Goal: Task Accomplishment & Management: Manage account settings

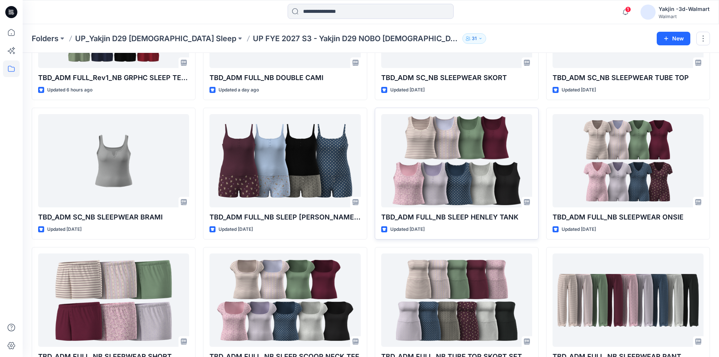
scroll to position [175, 0]
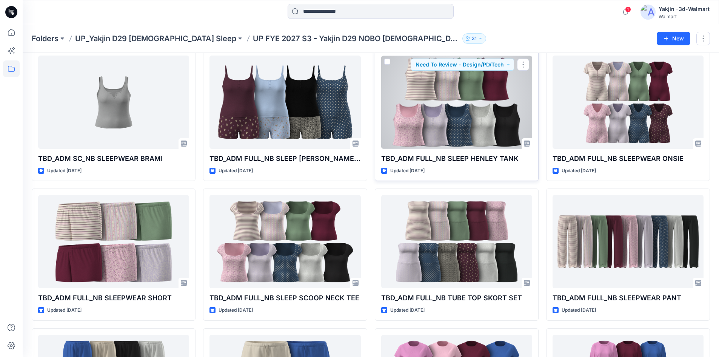
click at [453, 119] on div at bounding box center [456, 101] width 151 height 93
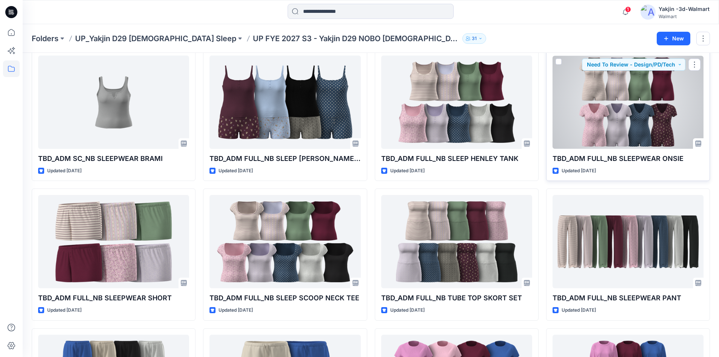
click at [595, 121] on div at bounding box center [628, 101] width 151 height 93
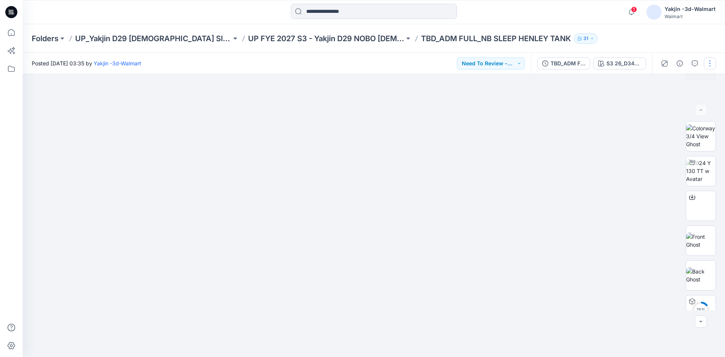
click at [712, 65] on button "button" at bounding box center [710, 63] width 12 height 12
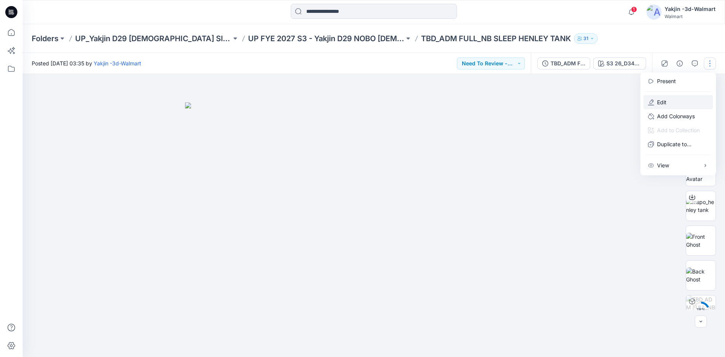
click at [661, 100] on p "Edit" at bounding box center [661, 102] width 9 height 8
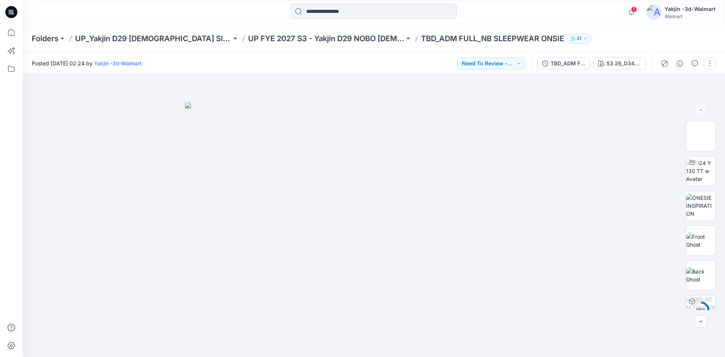
click at [715, 63] on button "button" at bounding box center [710, 63] width 12 height 12
click at [673, 100] on button "Edit" at bounding box center [677, 102] width 69 height 14
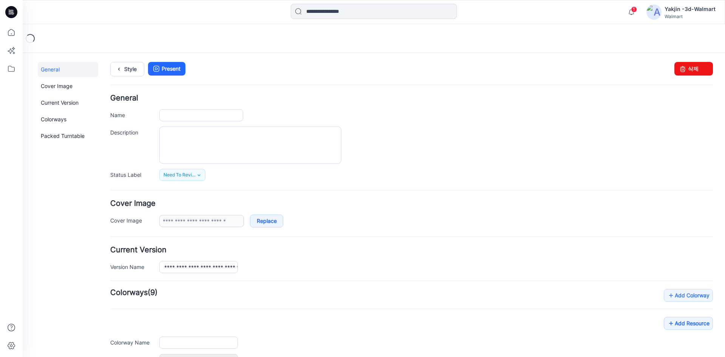
type input "**********"
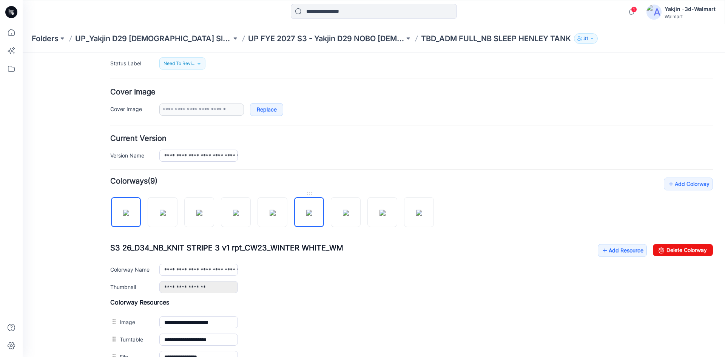
scroll to position [113, 0]
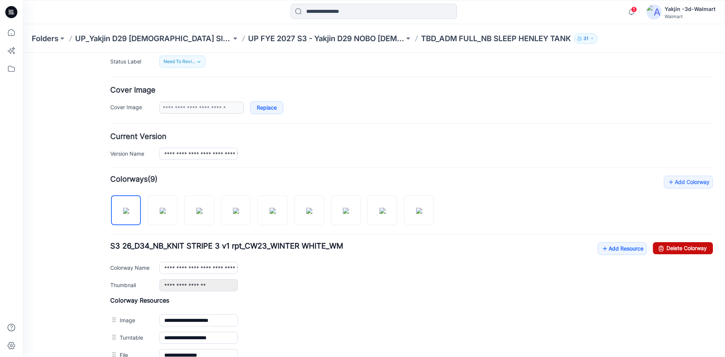
drag, startPoint x: 686, startPoint y: 247, endPoint x: 418, endPoint y: 104, distance: 304.3
click at [686, 247] on link "Delete Colorway" at bounding box center [683, 248] width 60 height 12
type input "**********"
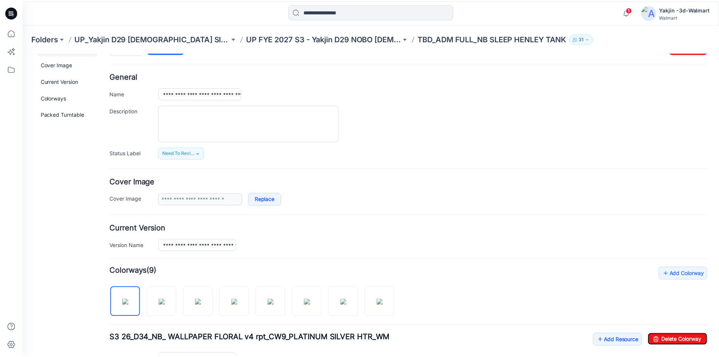
scroll to position [0, 0]
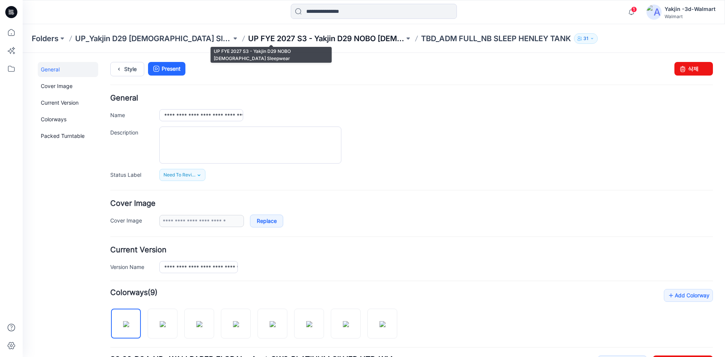
click at [320, 38] on p "UP FYE 2027 S3 - Yakjin D29 NOBO [DEMOGRAPHIC_DATA] Sleepwear" at bounding box center [326, 38] width 156 height 11
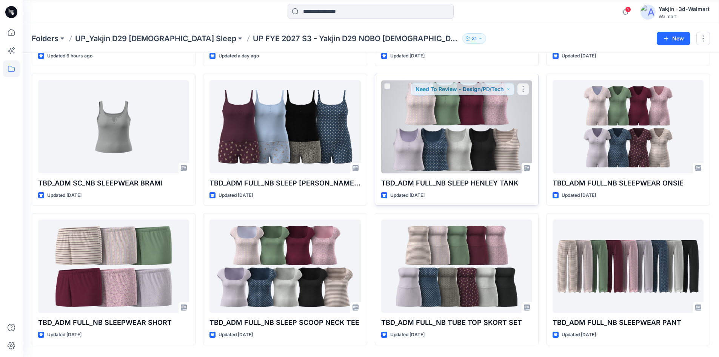
scroll to position [151, 0]
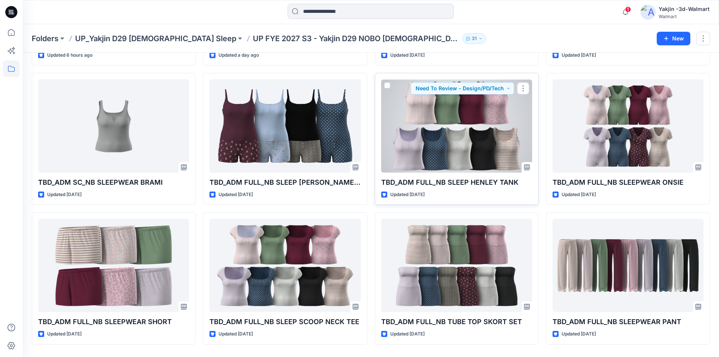
click at [470, 131] on div at bounding box center [456, 125] width 151 height 93
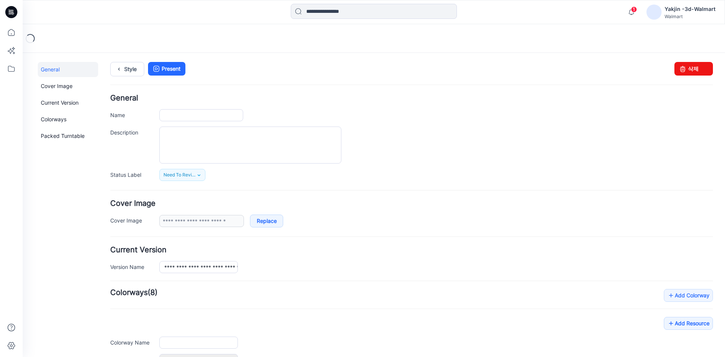
type input "**********"
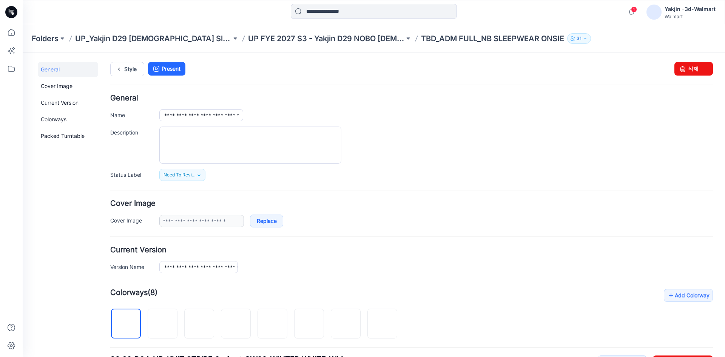
click at [415, 250] on h4 "Current Version" at bounding box center [411, 249] width 603 height 7
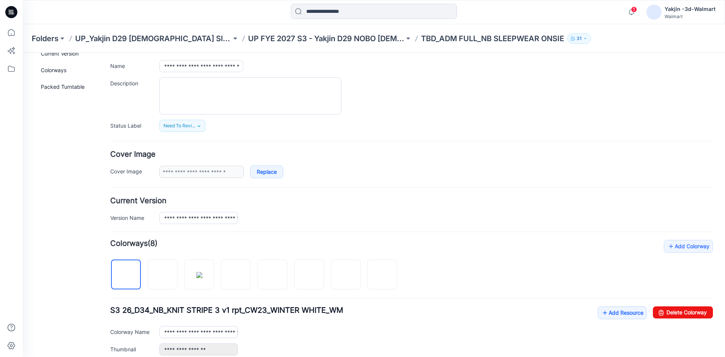
scroll to position [151, 0]
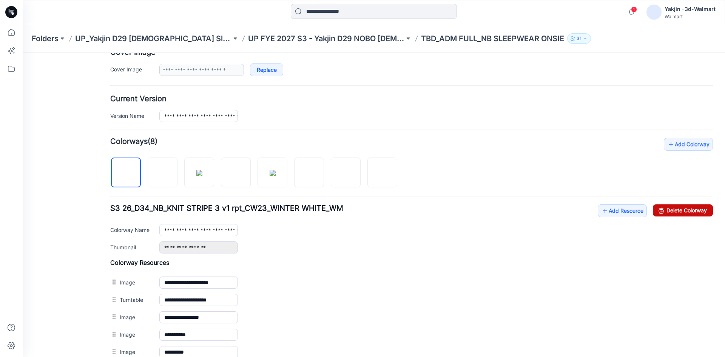
drag, startPoint x: 428, startPoint y: 100, endPoint x: 667, endPoint y: 211, distance: 263.8
click at [667, 211] on link "Delete Colorway" at bounding box center [683, 210] width 60 height 12
type input "**********"
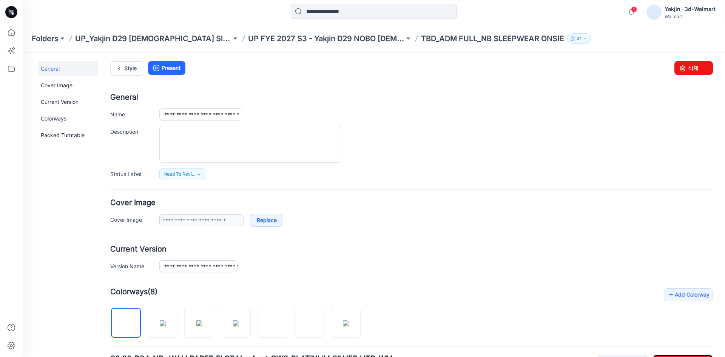
scroll to position [0, 0]
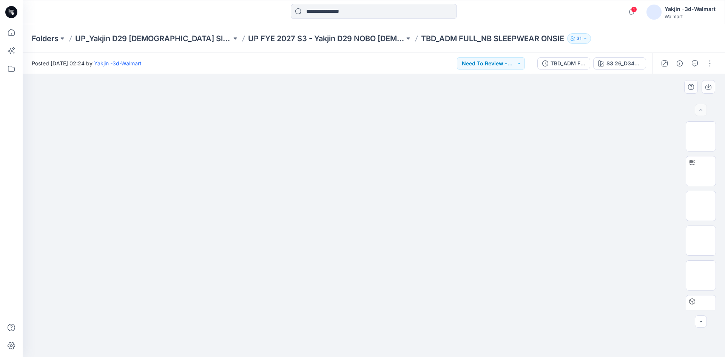
click at [371, 102] on img at bounding box center [374, 102] width 378 height 0
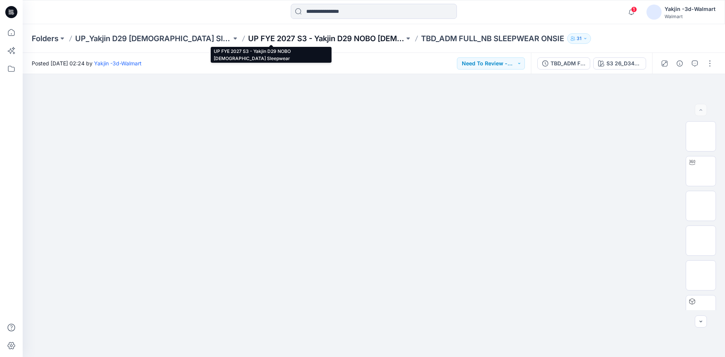
click at [308, 39] on p "UP FYE 2027 S3 - Yakjin D29 NOBO [DEMOGRAPHIC_DATA] Sleepwear" at bounding box center [326, 38] width 156 height 11
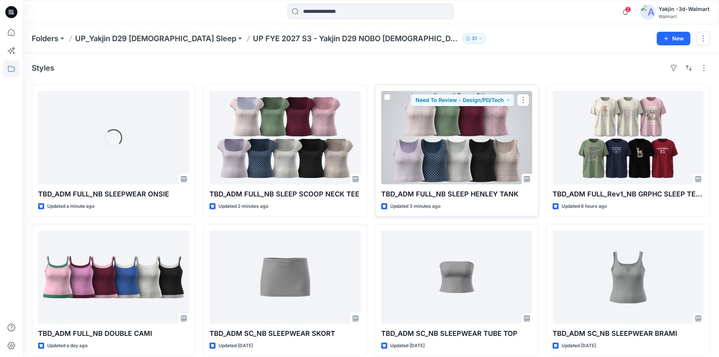
click at [441, 168] on div at bounding box center [456, 137] width 151 height 93
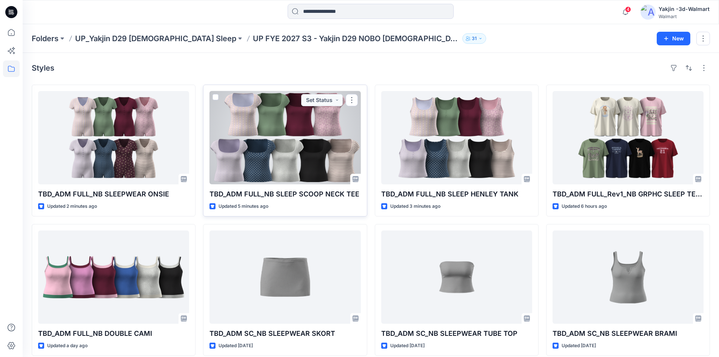
click at [271, 127] on div at bounding box center [285, 137] width 151 height 93
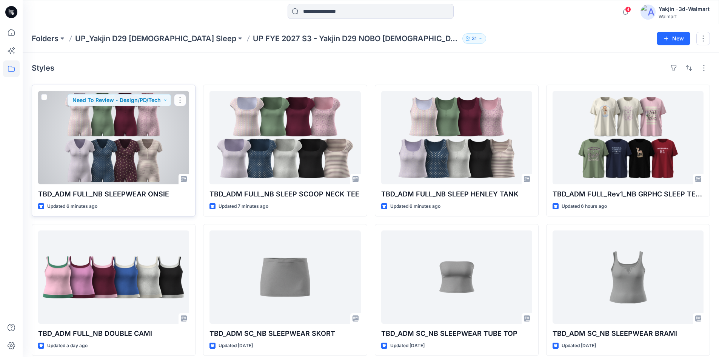
click at [132, 163] on div at bounding box center [113, 137] width 151 height 93
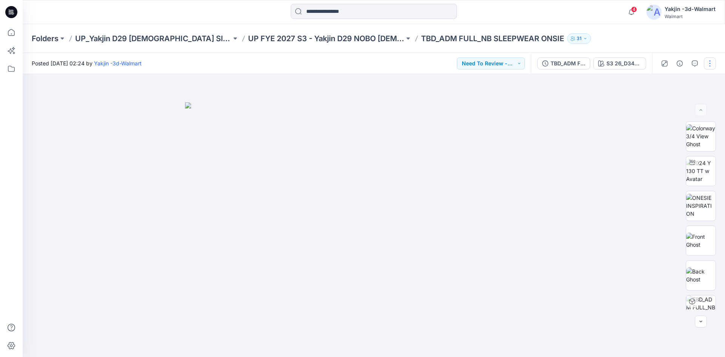
click at [709, 61] on button "button" at bounding box center [710, 63] width 12 height 12
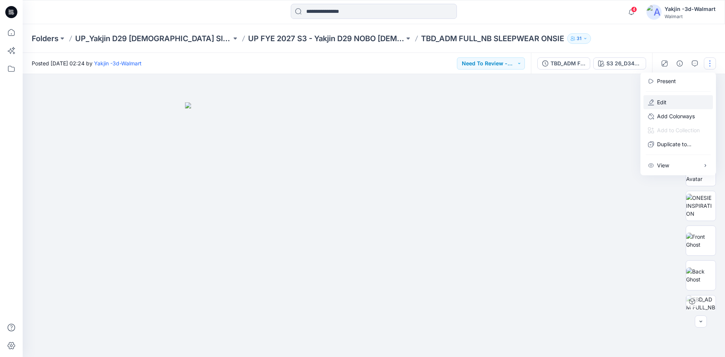
click at [669, 102] on button "Edit" at bounding box center [677, 102] width 69 height 14
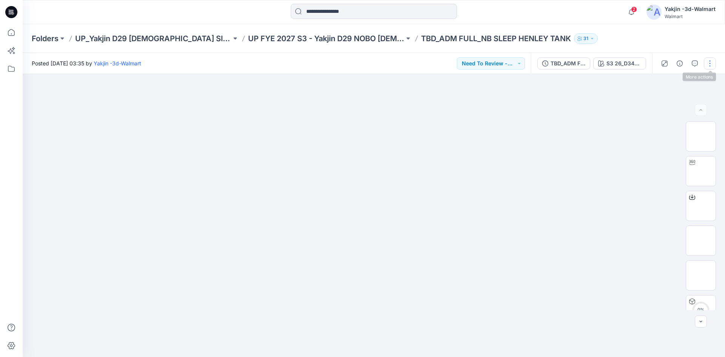
click at [709, 65] on button "button" at bounding box center [710, 63] width 12 height 12
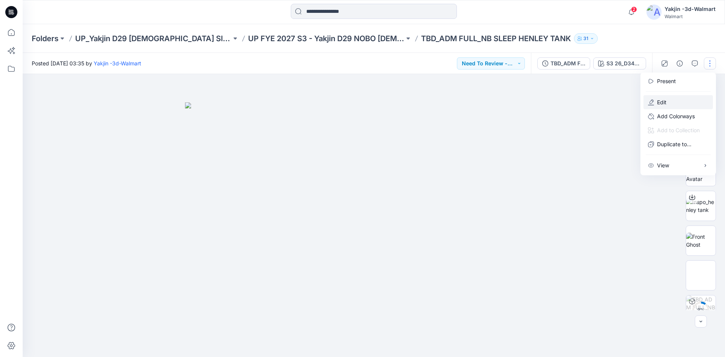
click at [667, 102] on button "Edit" at bounding box center [677, 102] width 69 height 14
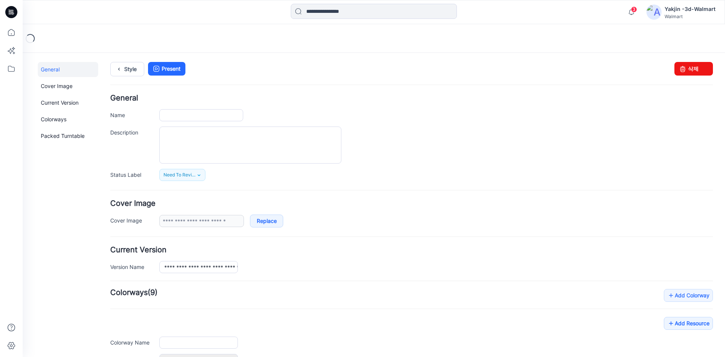
type input "**********"
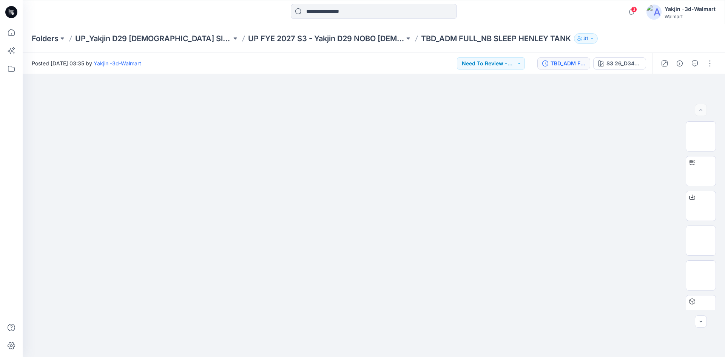
click at [562, 62] on div "TBD_ADM FULL_NB SLEEP HENLEY TANK" at bounding box center [567, 63] width 35 height 8
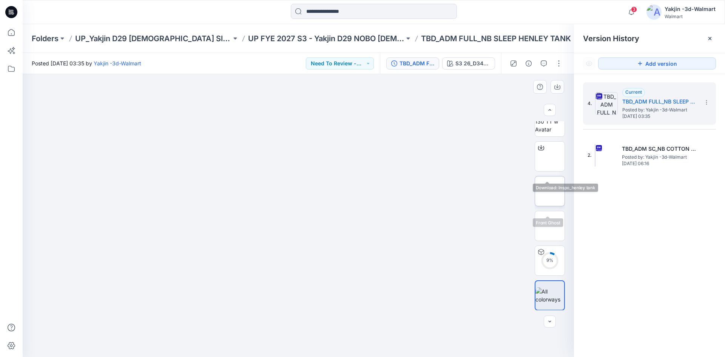
scroll to position [50, 0]
click at [461, 62] on div "S3 26_D34_NB_ WALLPAPER FLORAL v4 rpt_CW9_PLATINUM SILVER HTR_WM" at bounding box center [472, 63] width 35 height 8
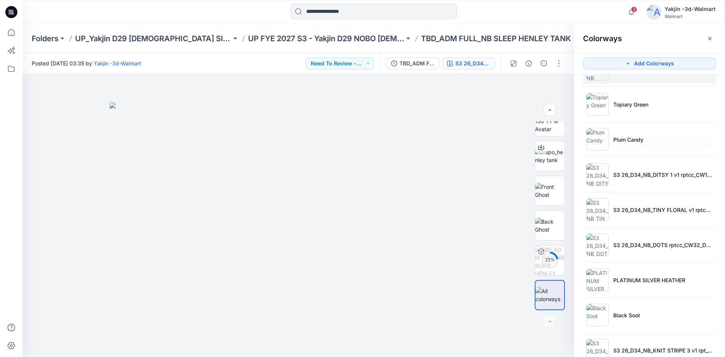
scroll to position [48, 0]
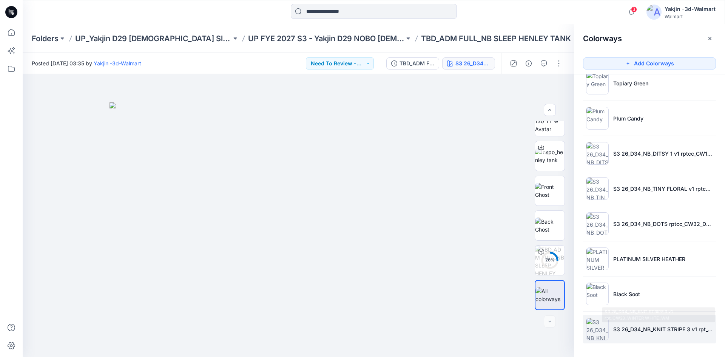
click at [616, 339] on li "S3 26_D34_NB_KNIT STRIPE 3 v1 rpt_CW23_WINTER WHITE_WM" at bounding box center [649, 328] width 133 height 29
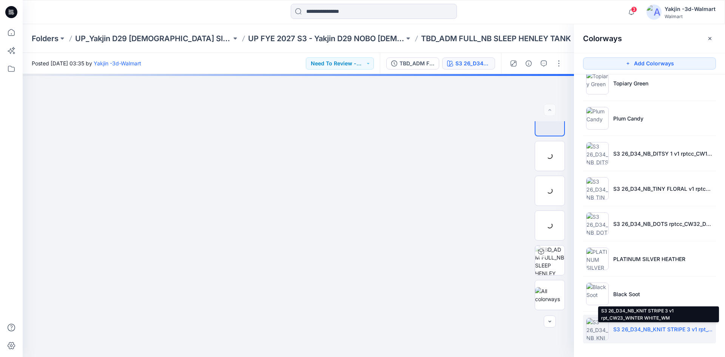
scroll to position [0, 0]
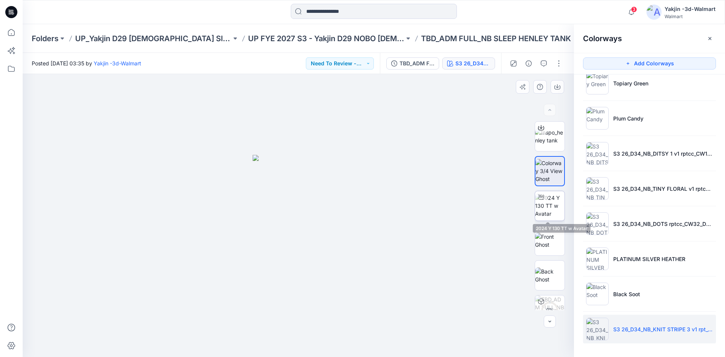
click at [557, 210] on img at bounding box center [549, 206] width 29 height 24
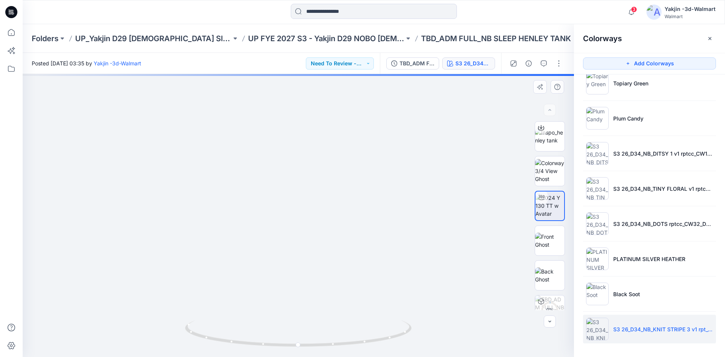
drag, startPoint x: 325, startPoint y: 145, endPoint x: 322, endPoint y: 200, distance: 55.6
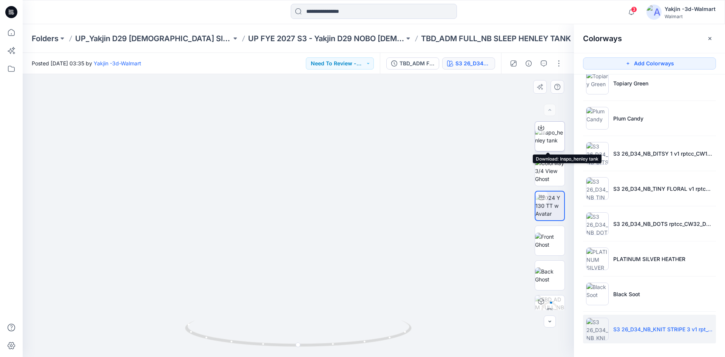
click at [556, 142] on img at bounding box center [549, 136] width 29 height 16
click at [548, 168] on img at bounding box center [549, 171] width 29 height 24
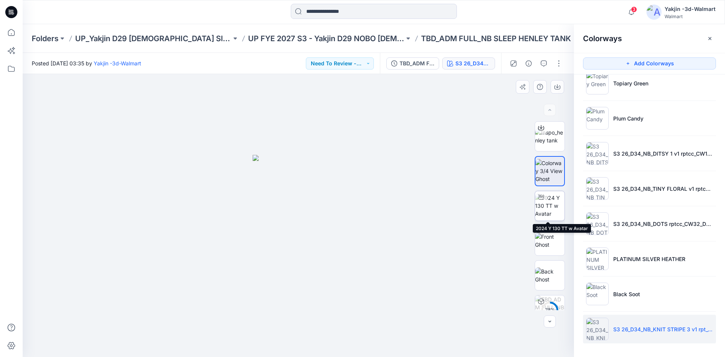
click at [545, 208] on img at bounding box center [549, 206] width 29 height 24
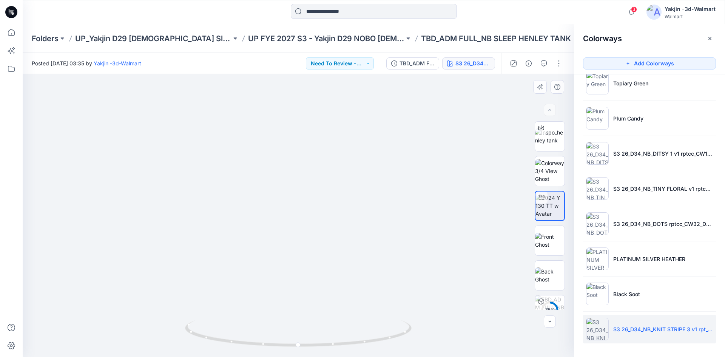
drag, startPoint x: 328, startPoint y: 165, endPoint x: 316, endPoint y: 230, distance: 65.7
click at [541, 177] on img at bounding box center [549, 171] width 29 height 24
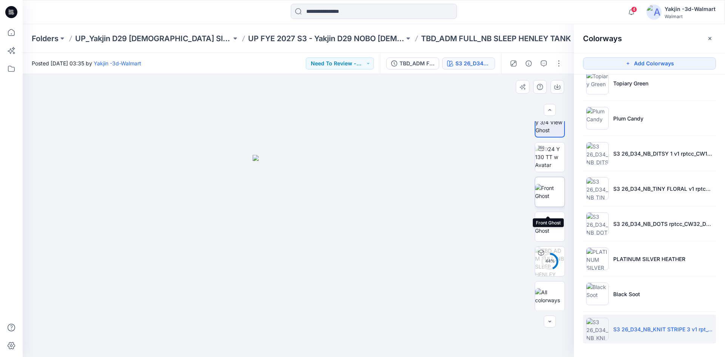
scroll to position [50, 0]
click at [558, 66] on button "button" at bounding box center [559, 63] width 12 height 12
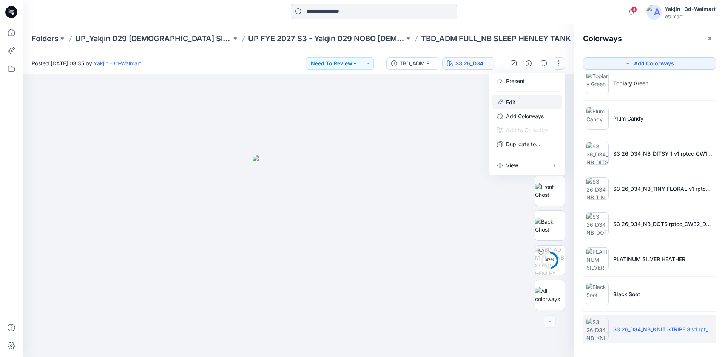
click at [536, 100] on button "Edit" at bounding box center [526, 102] width 69 height 14
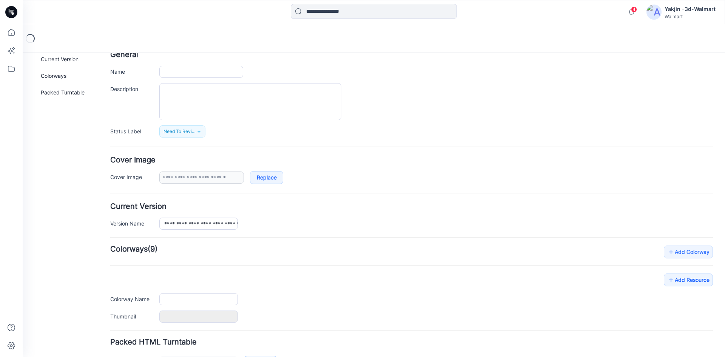
scroll to position [96, 0]
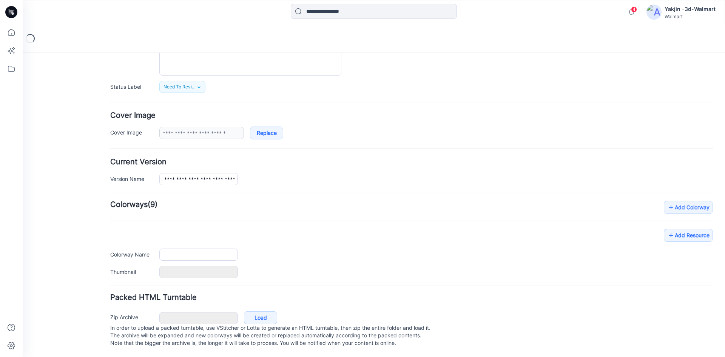
type input "**********"
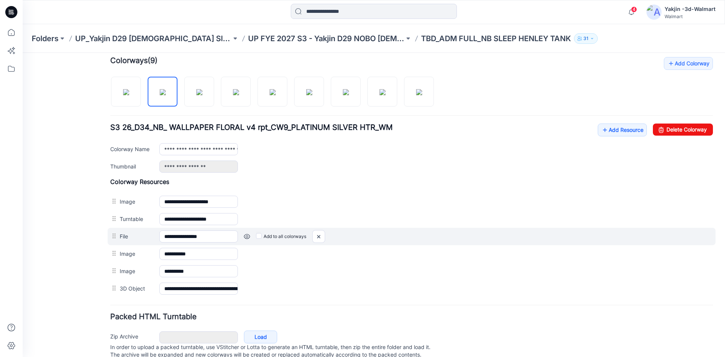
scroll to position [247, 0]
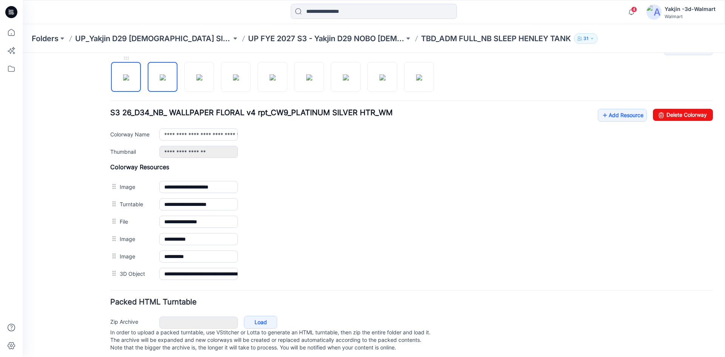
click at [129, 80] on img at bounding box center [126, 77] width 6 height 6
click at [162, 80] on img at bounding box center [163, 77] width 6 height 6
click at [126, 80] on img at bounding box center [126, 77] width 6 height 6
click at [160, 79] on img at bounding box center [163, 77] width 6 height 6
click at [129, 78] on img at bounding box center [126, 77] width 6 height 6
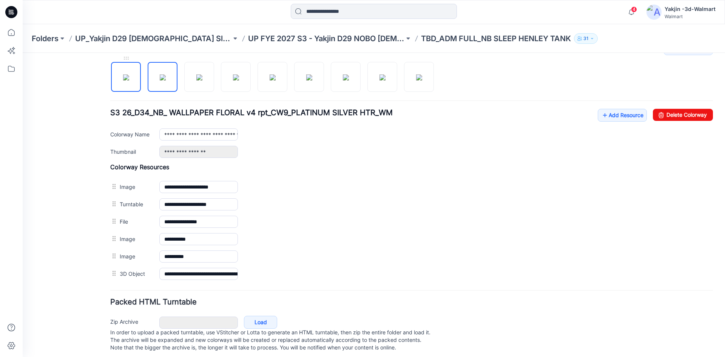
type input "**********"
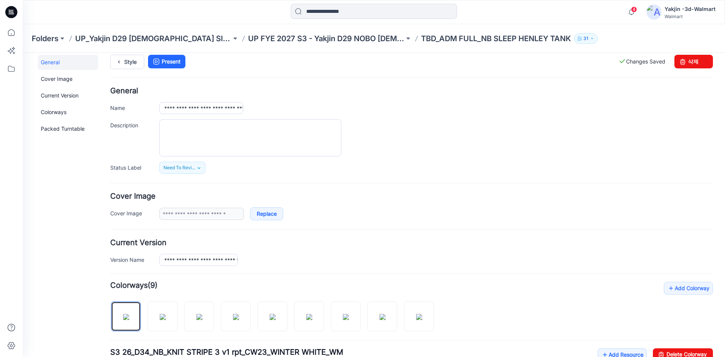
scroll to position [0, 0]
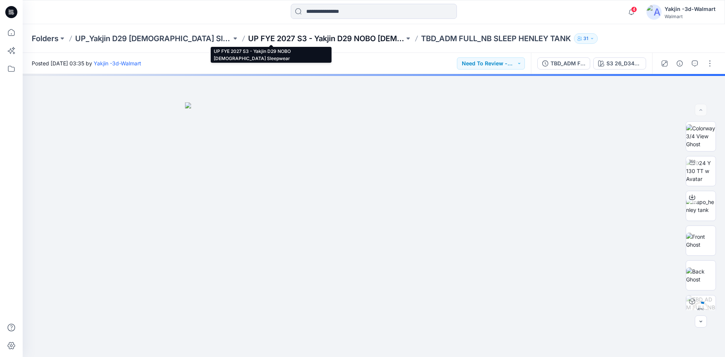
click at [309, 40] on p "UP FYE 2027 S3 - Yakjin D29 NOBO [DEMOGRAPHIC_DATA] Sleepwear" at bounding box center [326, 38] width 156 height 11
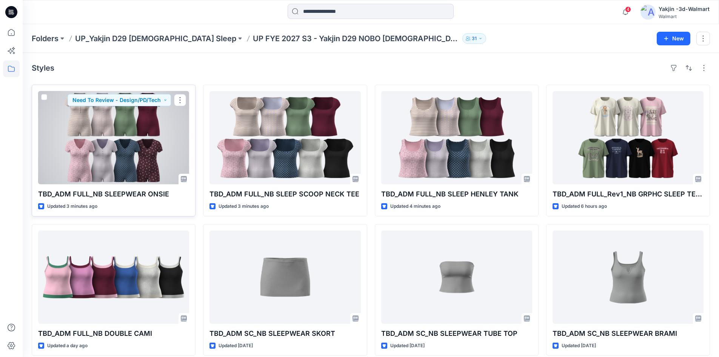
click at [135, 166] on div at bounding box center [113, 137] width 151 height 93
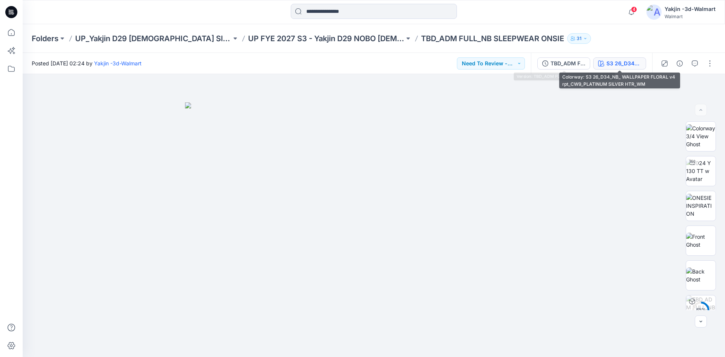
click at [627, 63] on div "S3 26_D34_NB_ WALLPAPER FLORAL v4 rpt_CW9_PLATINUM SILVER HTR_WM" at bounding box center [623, 63] width 35 height 8
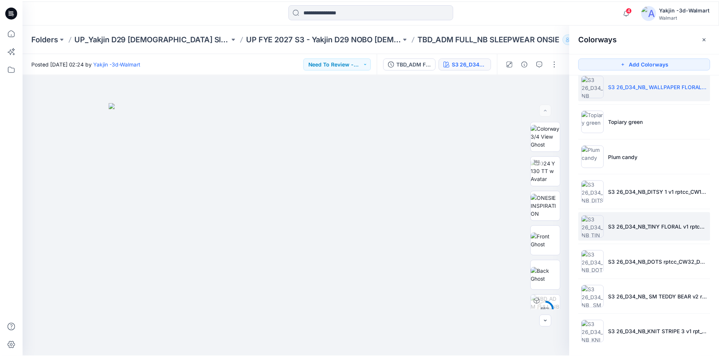
scroll to position [13, 0]
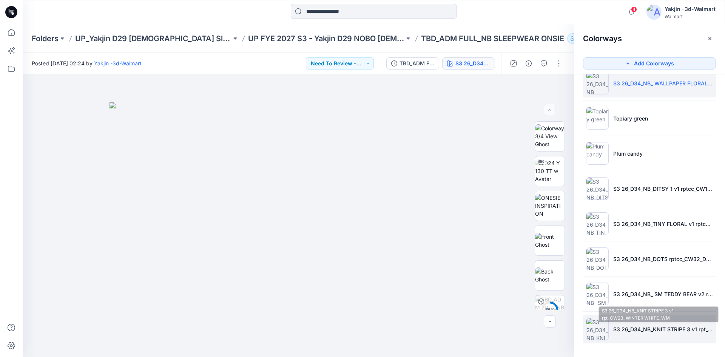
click at [613, 330] on p "S3 26_D34_NB_KNIT STRIPE 3 v1 rpt_CW23_WINTER WHITE_WM" at bounding box center [663, 329] width 100 height 8
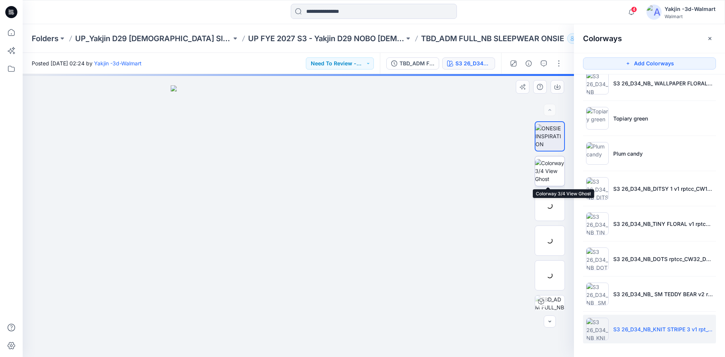
click at [553, 170] on img at bounding box center [549, 171] width 29 height 24
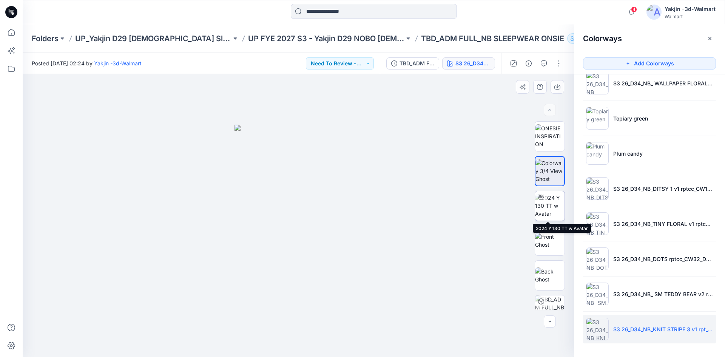
drag, startPoint x: 560, startPoint y: 198, endPoint x: 547, endPoint y: 197, distance: 12.9
click at [559, 198] on img at bounding box center [549, 206] width 29 height 24
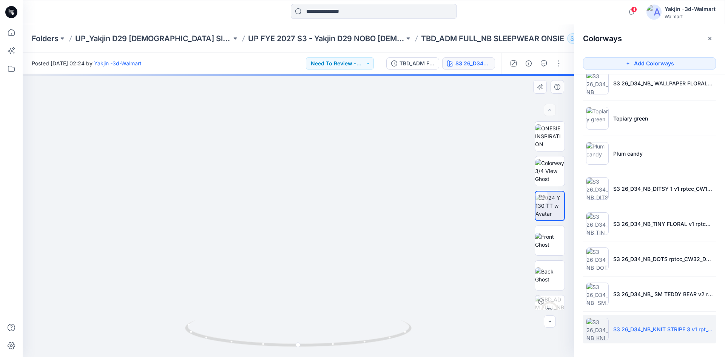
drag, startPoint x: 325, startPoint y: 174, endPoint x: 327, endPoint y: 215, distance: 41.6
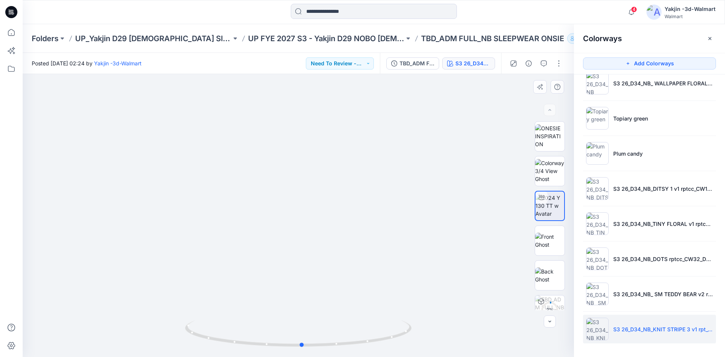
drag, startPoint x: 378, startPoint y: 340, endPoint x: 156, endPoint y: 336, distance: 222.8
click at [156, 336] on div at bounding box center [298, 215] width 551 height 283
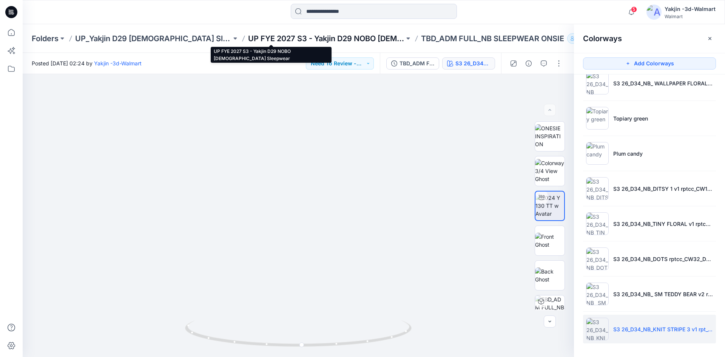
click at [302, 38] on p "UP FYE 2027 S3 - Yakjin D29 NOBO [DEMOGRAPHIC_DATA] Sleepwear" at bounding box center [326, 38] width 156 height 11
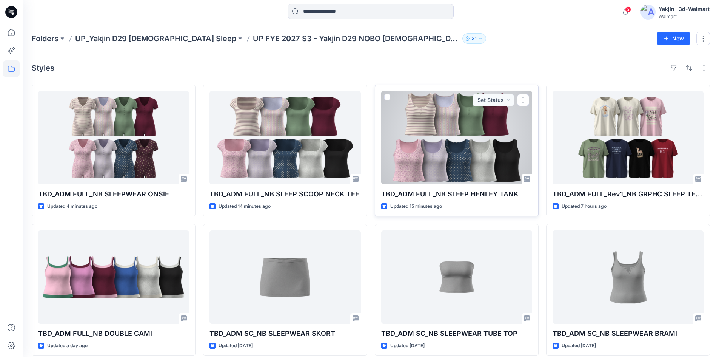
click at [455, 145] on div at bounding box center [456, 137] width 151 height 93
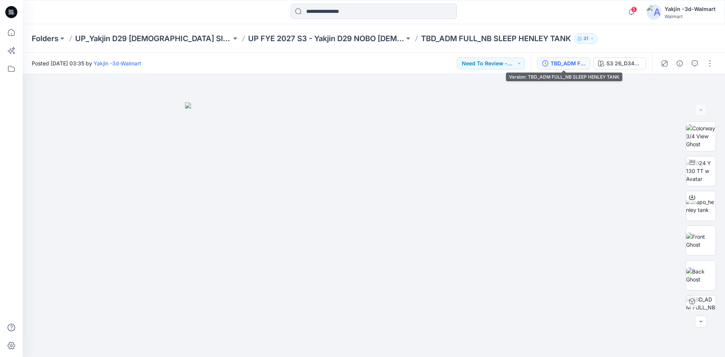
click at [568, 63] on div "TBD_ADM FULL_NB SLEEP HENLEY TANK" at bounding box center [567, 63] width 35 height 8
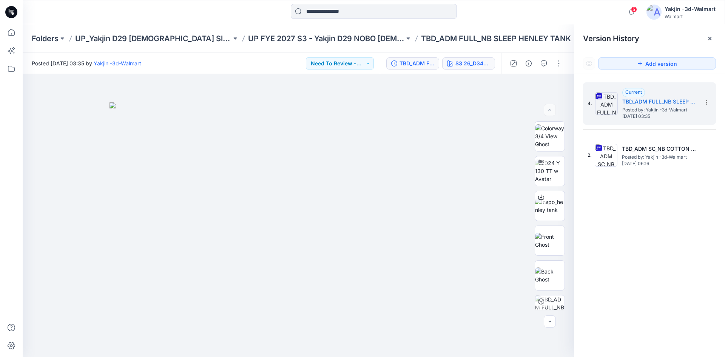
click at [456, 66] on div "S3 26_D34_NB_KNIT STRIPE 3 v1 rpt_CW23_WINTER WHITE_WM" at bounding box center [472, 63] width 35 height 8
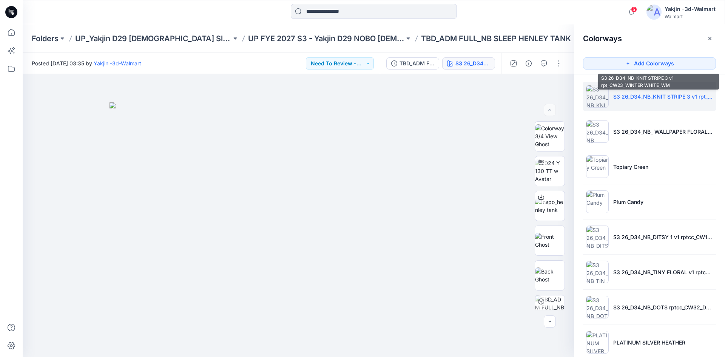
click at [627, 99] on p "S3 26_D34_NB_KNIT STRIPE 3 v1 rpt_CW23_WINTER WHITE_WM" at bounding box center [663, 96] width 100 height 8
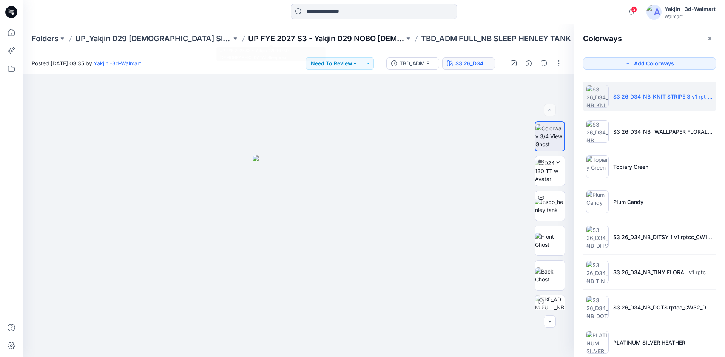
click at [248, 34] on p "UP FYE 2027 S3 - Yakjin D29 NOBO [DEMOGRAPHIC_DATA] Sleepwear" at bounding box center [326, 38] width 156 height 11
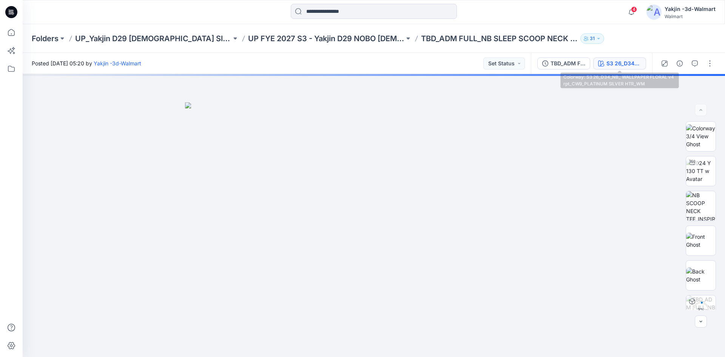
click at [624, 65] on div "S3 26_D34_NB_ WALLPAPER FLORAL v4 rpt_CW9_PLATINUM SILVER HTR_WM" at bounding box center [623, 63] width 35 height 8
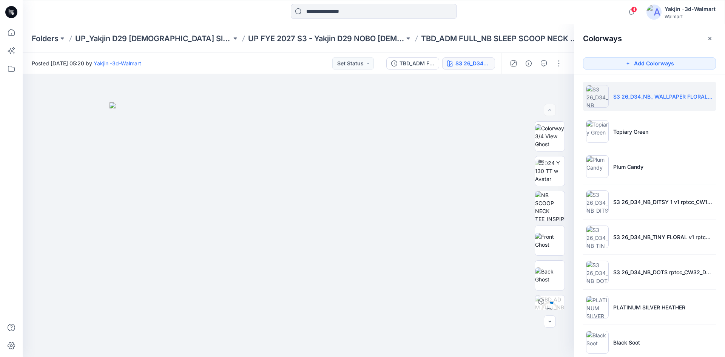
scroll to position [48, 0]
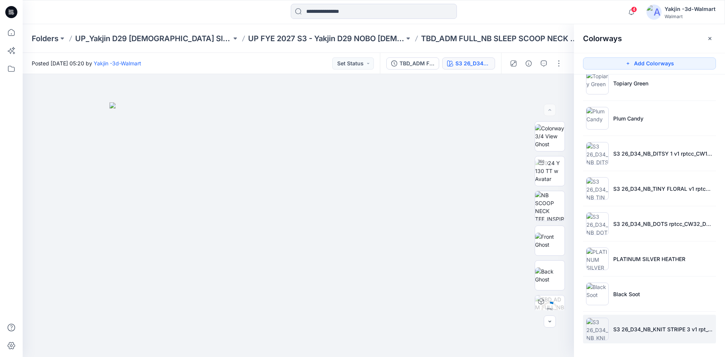
click at [619, 329] on p "S3 26_D34_NB_KNIT STRIPE 3 v1 rpt_CW23_WINTER WHITE_WM" at bounding box center [663, 329] width 100 height 8
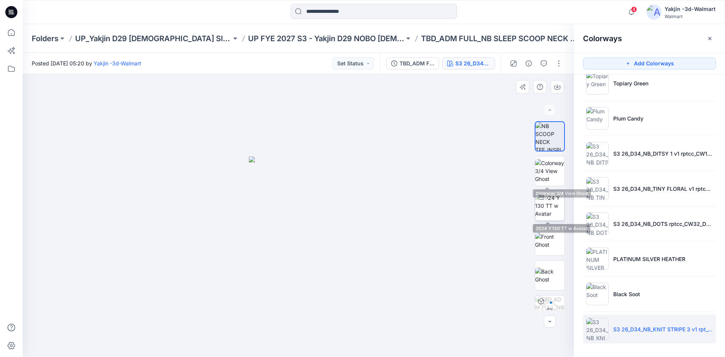
click at [548, 209] on img at bounding box center [549, 206] width 29 height 24
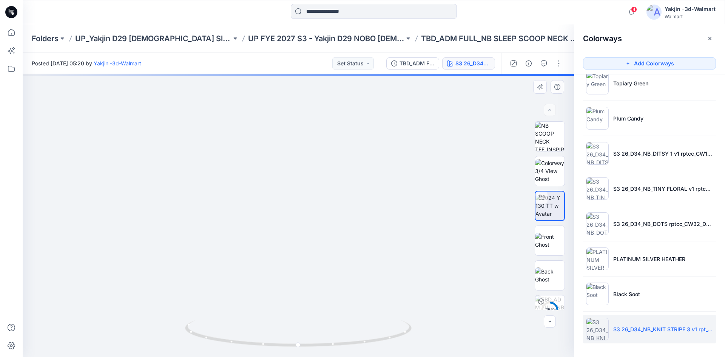
drag, startPoint x: 328, startPoint y: 203, endPoint x: 324, endPoint y: 260, distance: 57.2
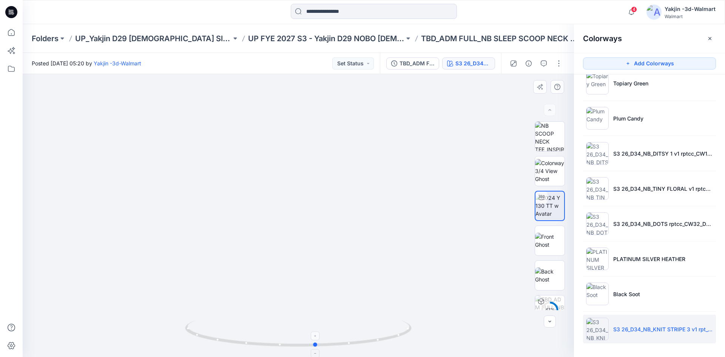
drag, startPoint x: 367, startPoint y: 335, endPoint x: 385, endPoint y: 335, distance: 17.7
click at [385, 335] on icon at bounding box center [299, 334] width 228 height 28
click at [540, 169] on img at bounding box center [549, 171] width 29 height 24
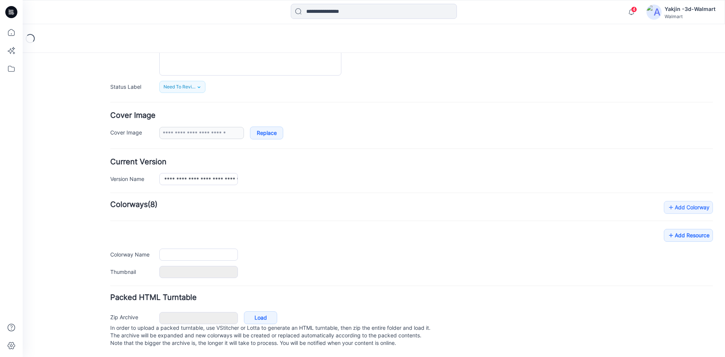
type input "**********"
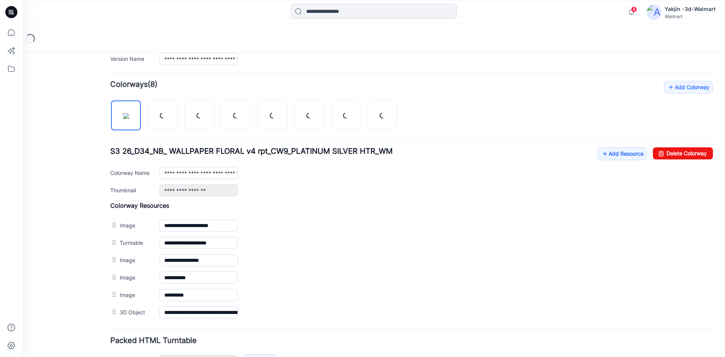
scroll to position [209, 0]
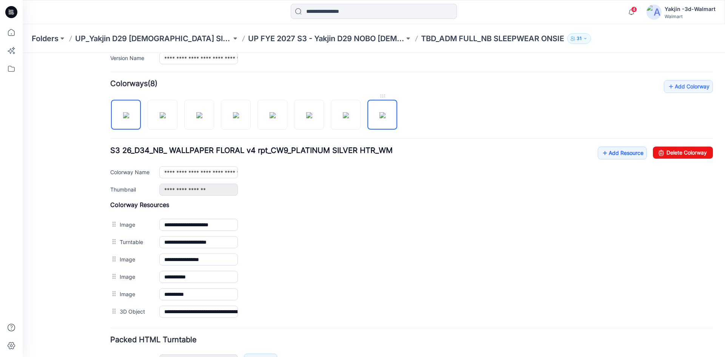
click at [379, 118] on img at bounding box center [382, 115] width 6 height 6
click at [663, 153] on link "Delete Colorway" at bounding box center [683, 152] width 60 height 12
type input "**********"
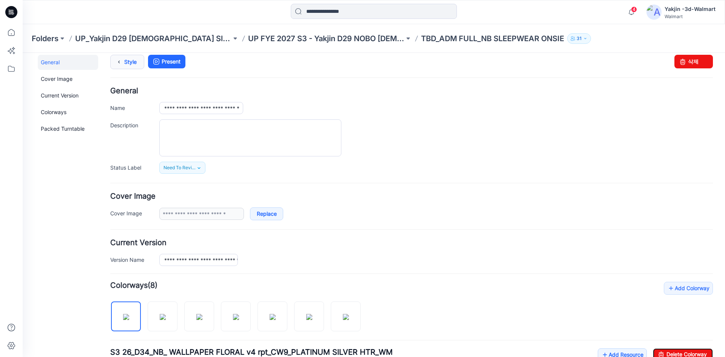
scroll to position [0, 0]
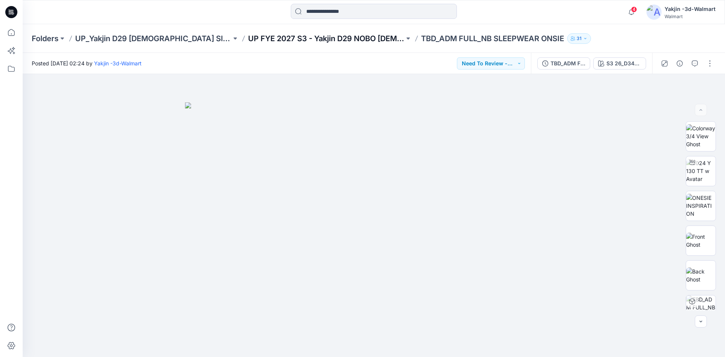
click at [279, 41] on p "UP FYE 2027 S3 - Yakjin D29 NOBO [DEMOGRAPHIC_DATA] Sleepwear" at bounding box center [326, 38] width 156 height 11
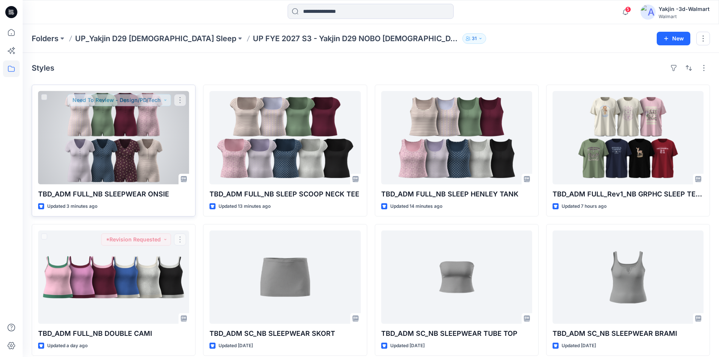
click at [109, 152] on div at bounding box center [113, 137] width 151 height 93
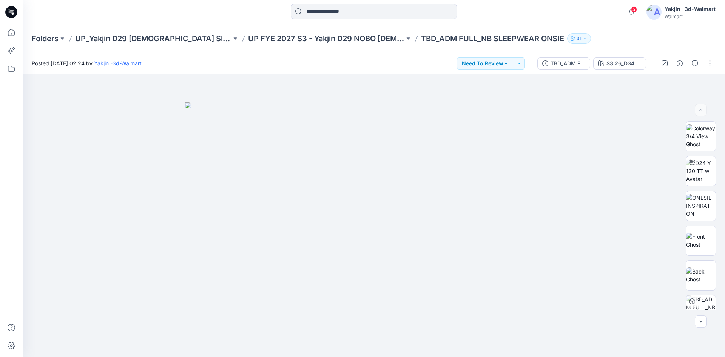
click at [569, 64] on div "TBD_ADM FULL_NB SLEEPWEAR ONSIE" at bounding box center [567, 63] width 35 height 8
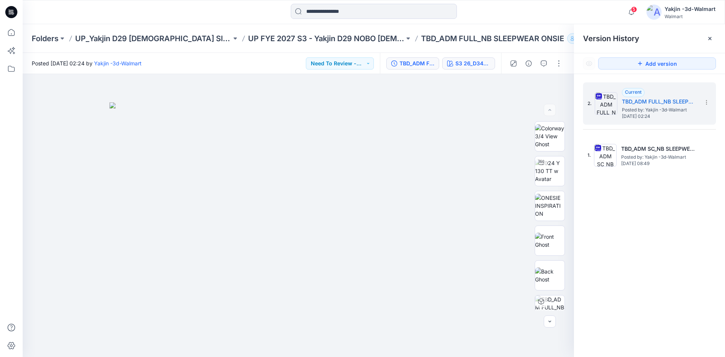
click at [474, 67] on div "S3 26_D34_NB_ WALLPAPER FLORAL v4 rpt_CW9_PLATINUM SILVER HTR_WM" at bounding box center [472, 63] width 35 height 8
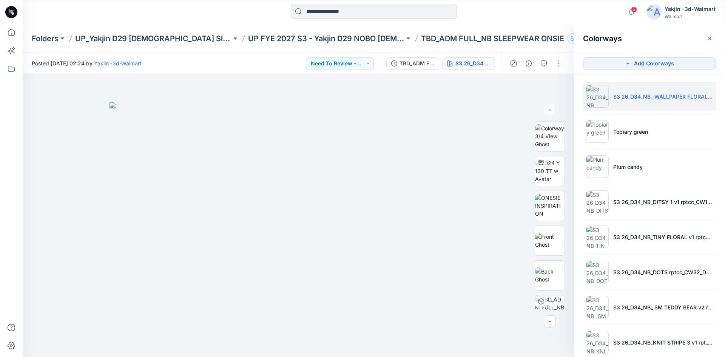
scroll to position [13, 0]
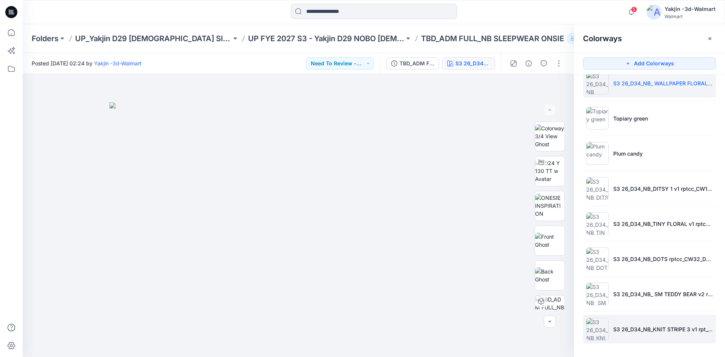
click at [629, 324] on li "S3 26_D34_NB_KNIT STRIPE 3 v1 rpt_CW23_WINTER WHITE_WM" at bounding box center [649, 328] width 133 height 29
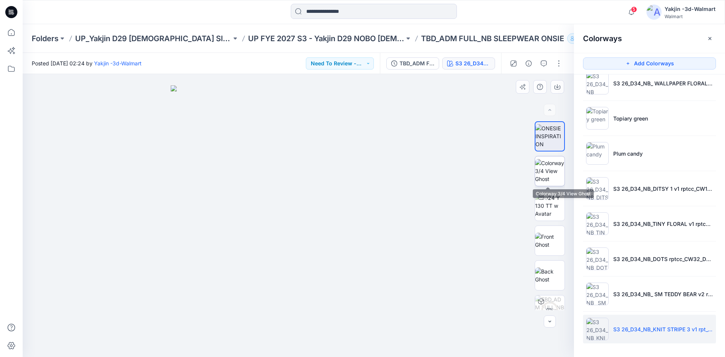
click at [557, 159] on img at bounding box center [549, 171] width 29 height 24
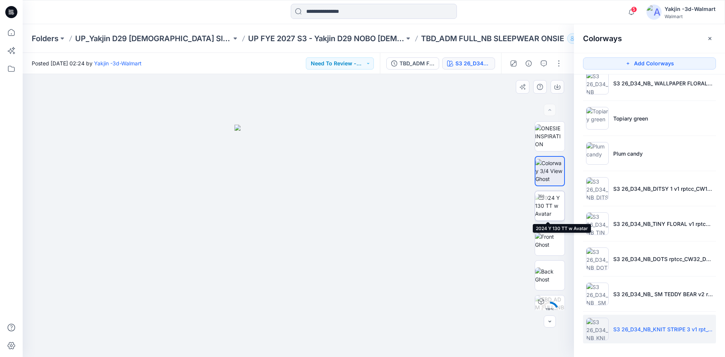
click at [549, 196] on img at bounding box center [549, 206] width 29 height 24
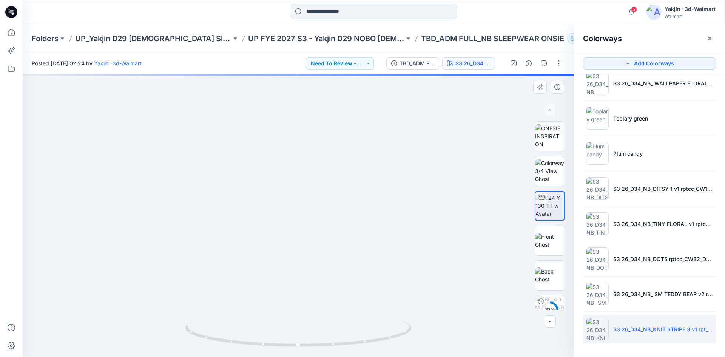
drag, startPoint x: 317, startPoint y: 192, endPoint x: 318, endPoint y: 220, distance: 27.6
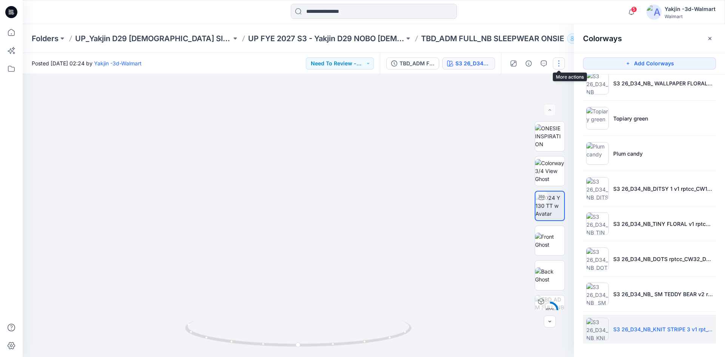
click at [560, 61] on button "button" at bounding box center [559, 63] width 12 height 12
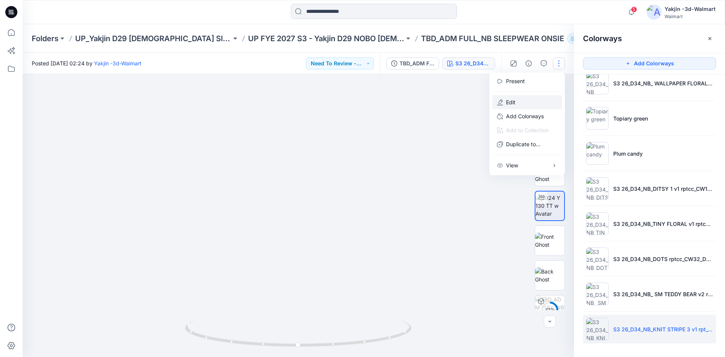
click at [532, 106] on button "Edit" at bounding box center [526, 102] width 69 height 14
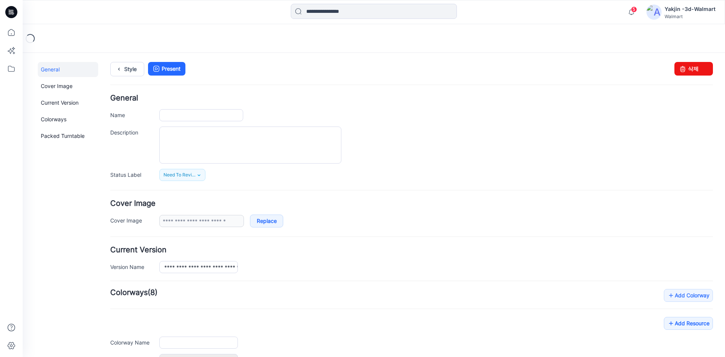
scroll to position [96, 0]
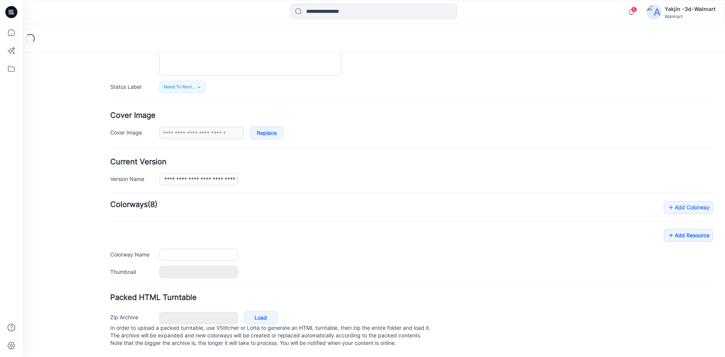
type input "**********"
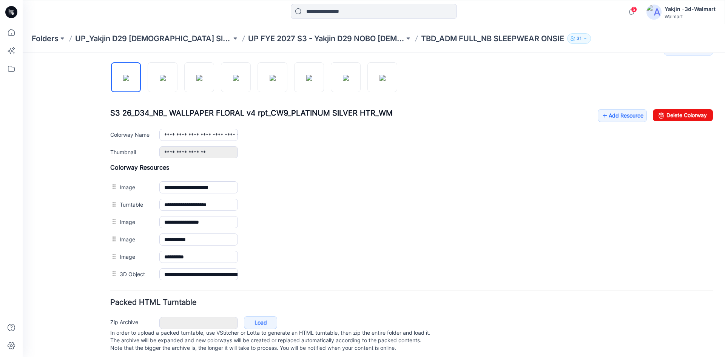
scroll to position [247, 0]
click at [129, 80] on img at bounding box center [126, 77] width 6 height 6
click at [166, 74] on img at bounding box center [163, 77] width 6 height 6
click at [123, 76] on img at bounding box center [126, 77] width 6 height 6
click at [148, 74] on link at bounding box center [163, 77] width 30 height 30
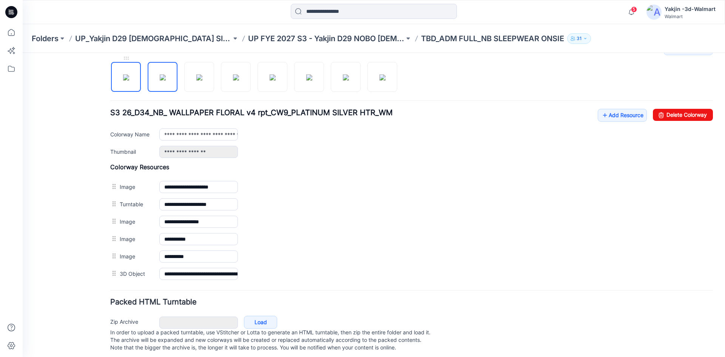
click at [123, 76] on img at bounding box center [126, 77] width 6 height 6
click at [160, 77] on img at bounding box center [163, 77] width 6 height 6
click at [129, 80] on img at bounding box center [126, 77] width 6 height 6
type input "**********"
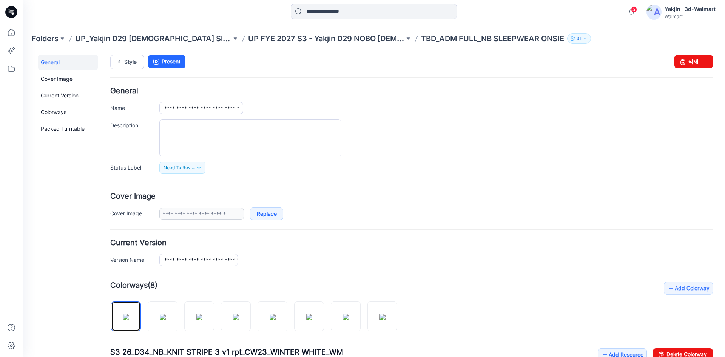
scroll to position [0, 0]
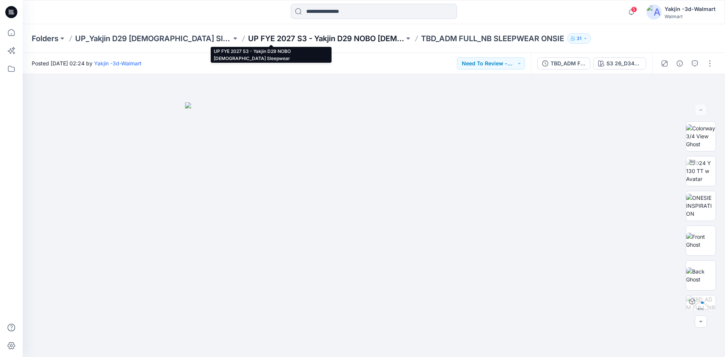
click at [304, 39] on p "UP FYE 2027 S3 - Yakjin D29 NOBO [DEMOGRAPHIC_DATA] Sleepwear" at bounding box center [326, 38] width 156 height 11
